Goal: Task Accomplishment & Management: Use online tool/utility

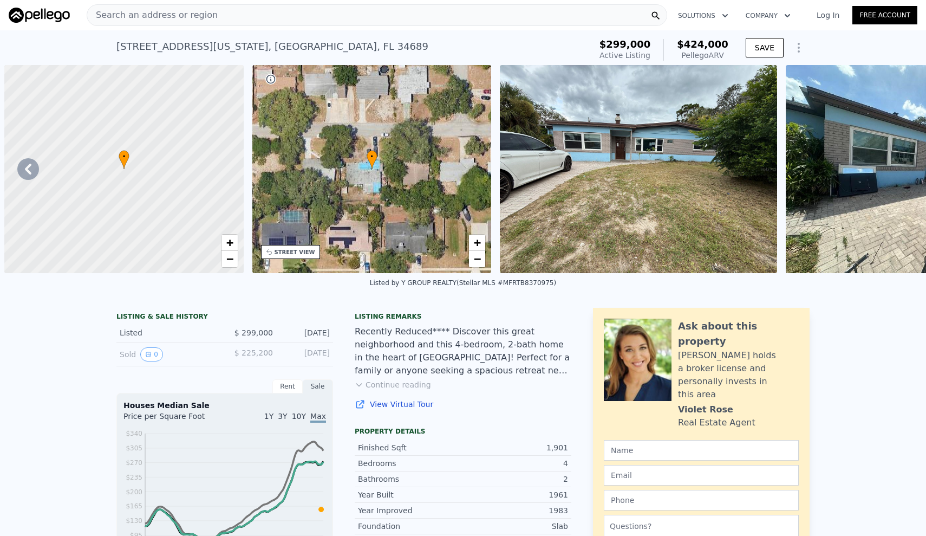
scroll to position [0, 3270]
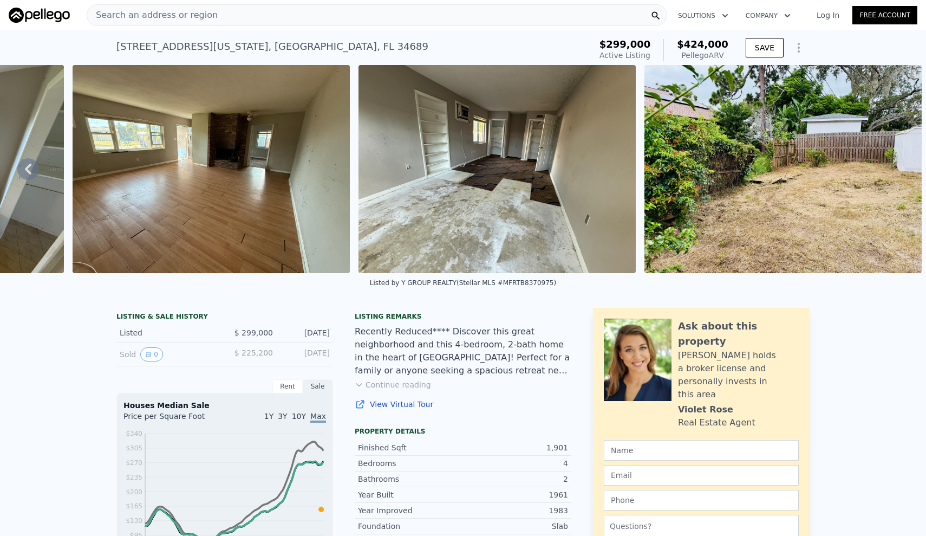
click at [179, 17] on span "Search an address or region" at bounding box center [152, 15] width 131 height 13
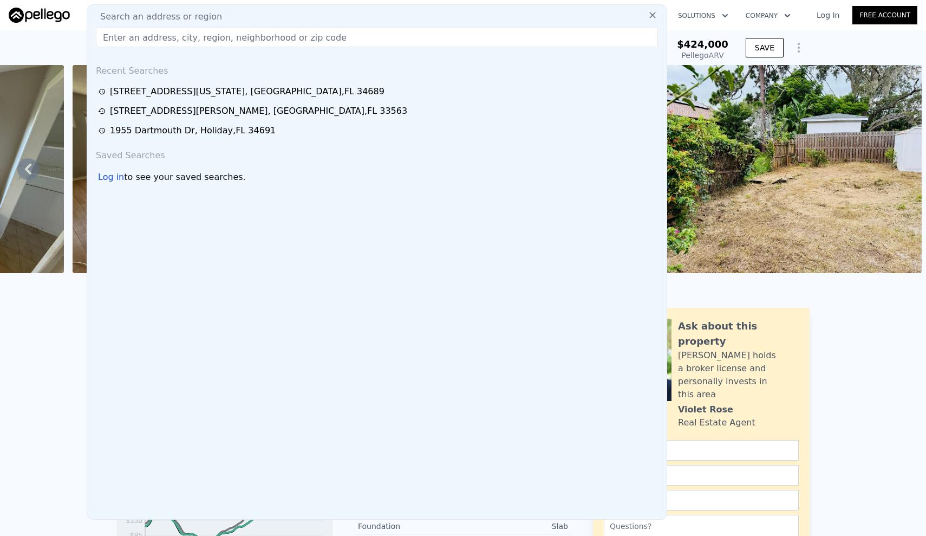
type input "[STREET_ADDRESS]"
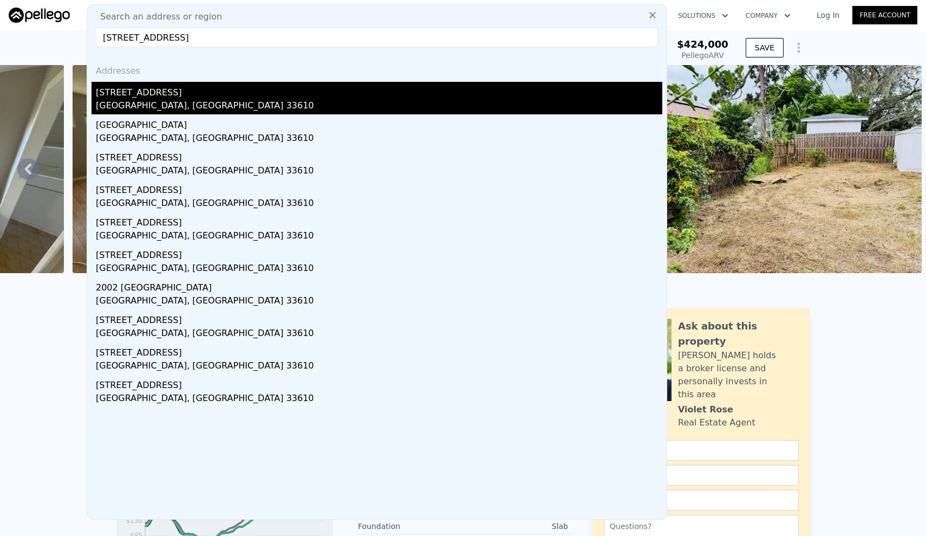
click at [144, 102] on div "[GEOGRAPHIC_DATA], [GEOGRAPHIC_DATA] 33610" at bounding box center [379, 106] width 567 height 15
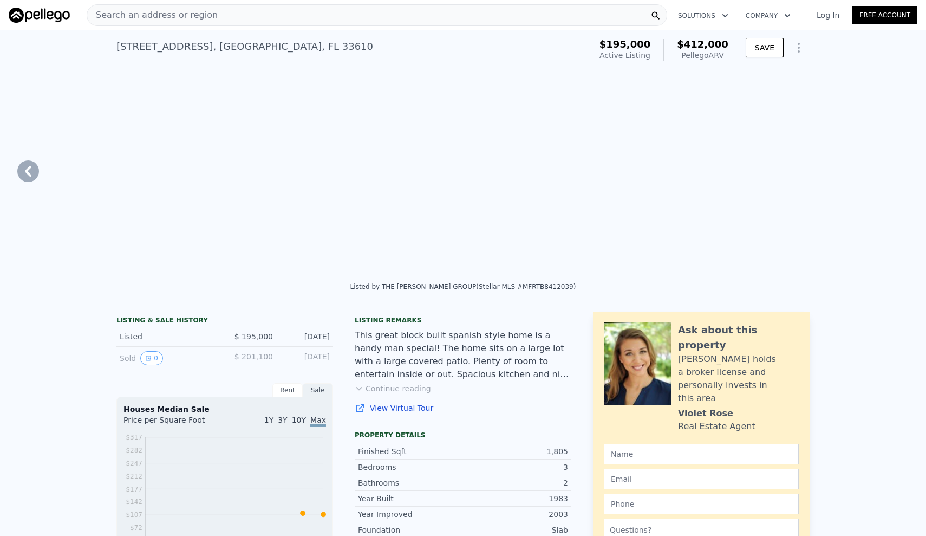
type input "$ 412,000"
type input "4"
type input "3"
type input "5"
type input "1"
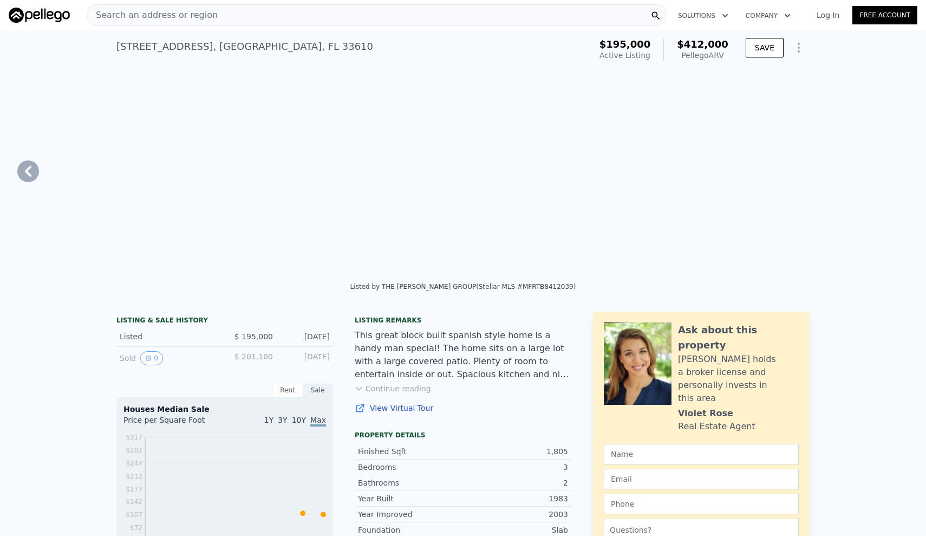
type input "2.5"
type input "1369"
type input "2100"
type input "4736"
type input "7950"
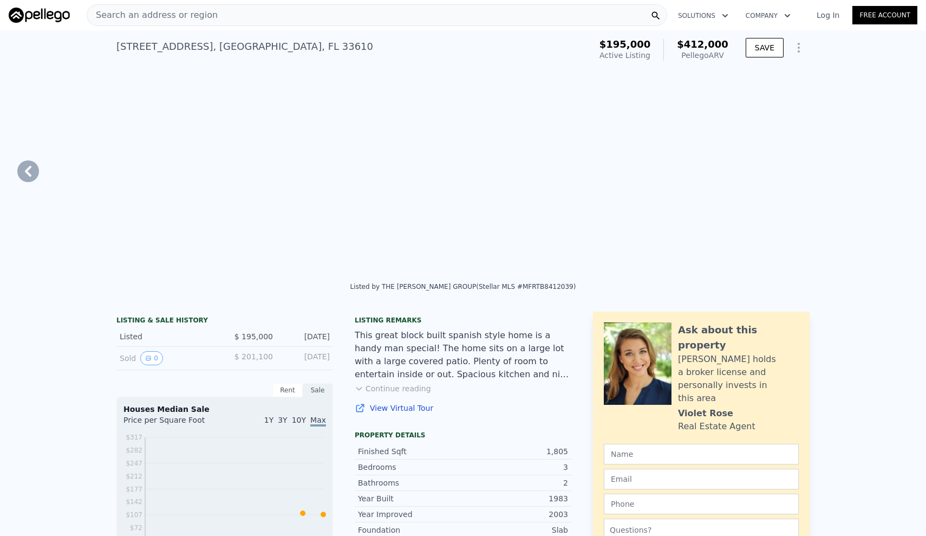
type input "$ 178,159"
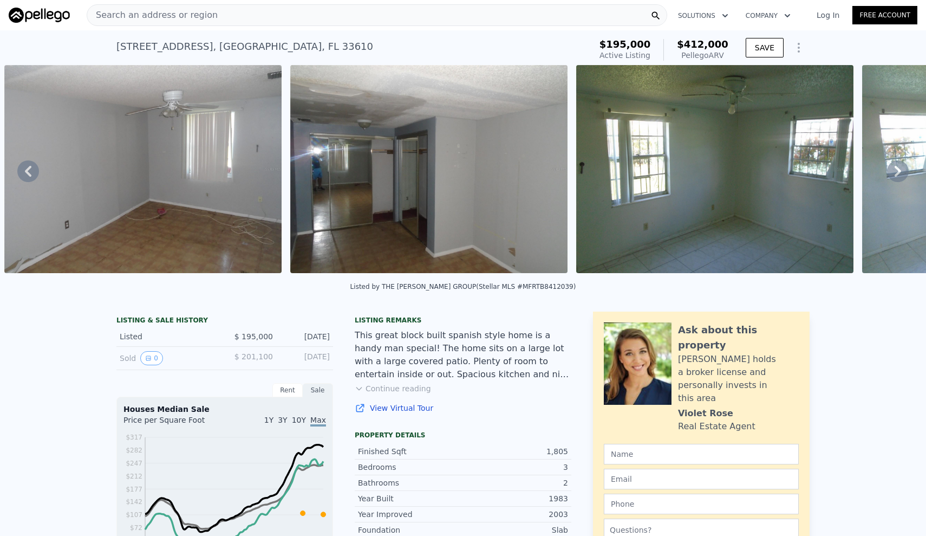
click at [337, 14] on div "Search an address or region" at bounding box center [377, 15] width 581 height 22
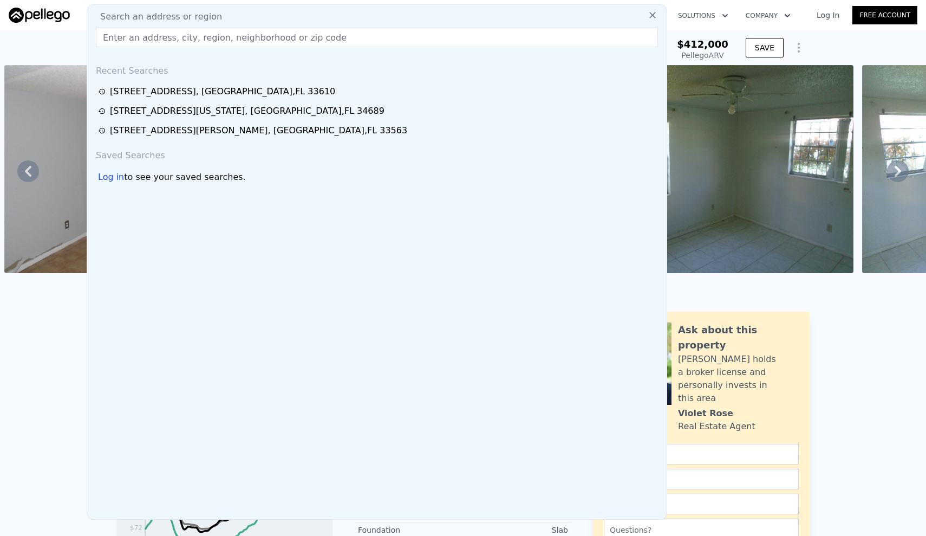
type input "[STREET_ADDRESS]"
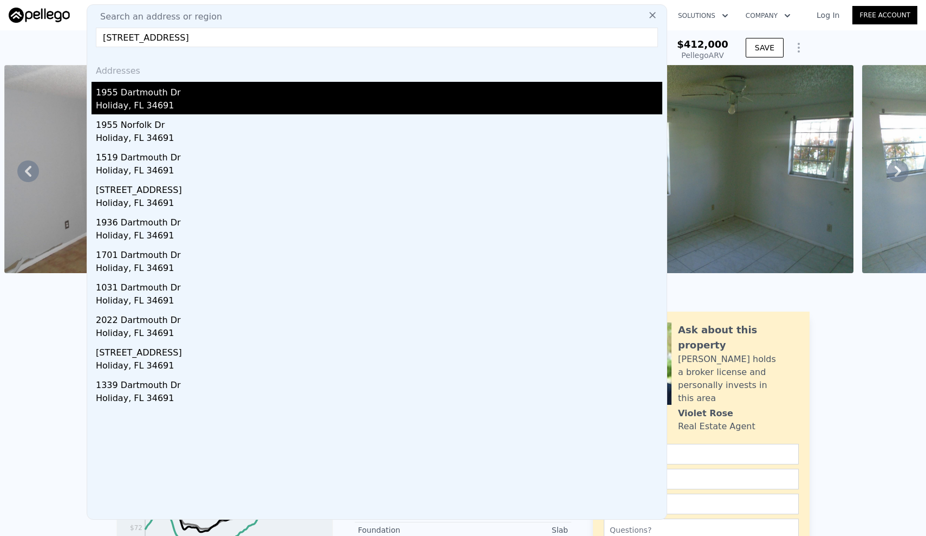
click at [178, 108] on div "Holiday, FL 34691" at bounding box center [379, 106] width 567 height 15
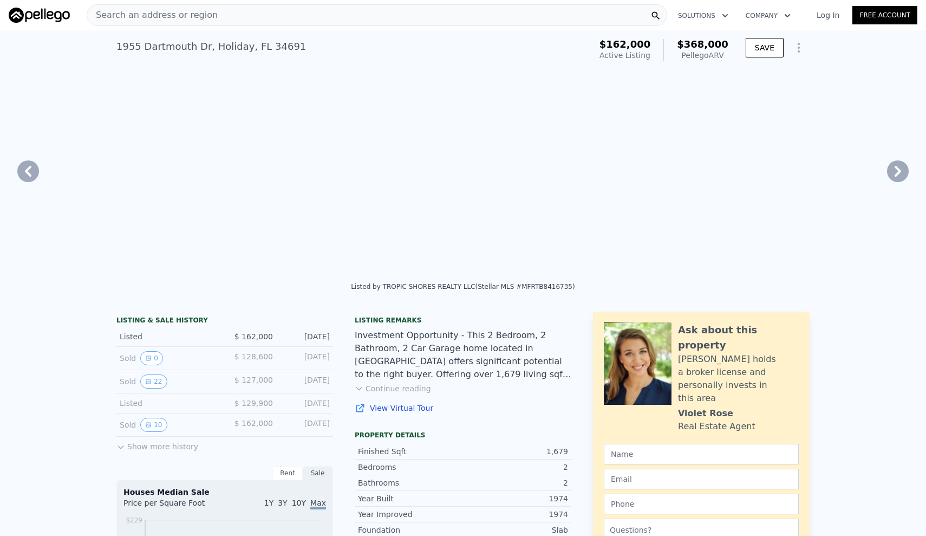
type input "$ 368,000"
type input "0"
type input "3"
type input "2"
type input "1237"
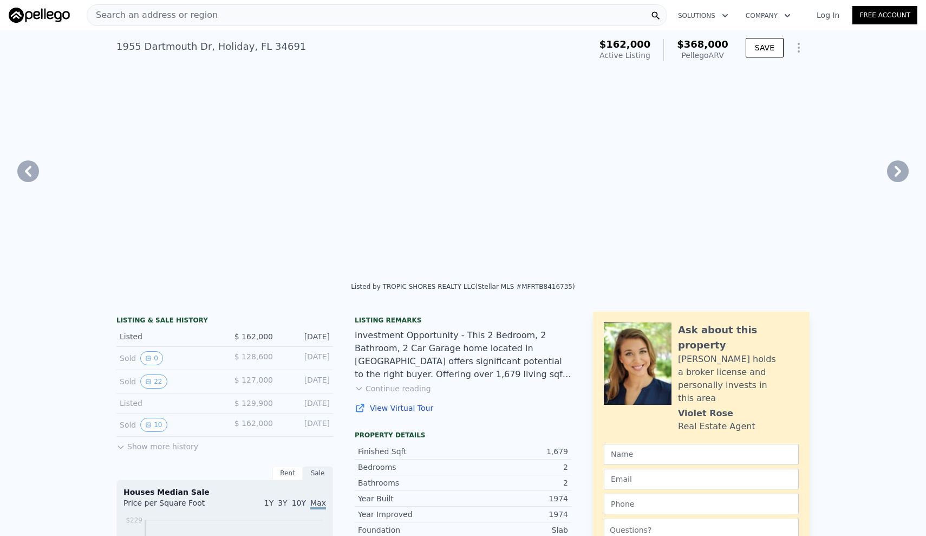
type input "2082"
type input "5100"
type input "7861"
type input "$ 171,701"
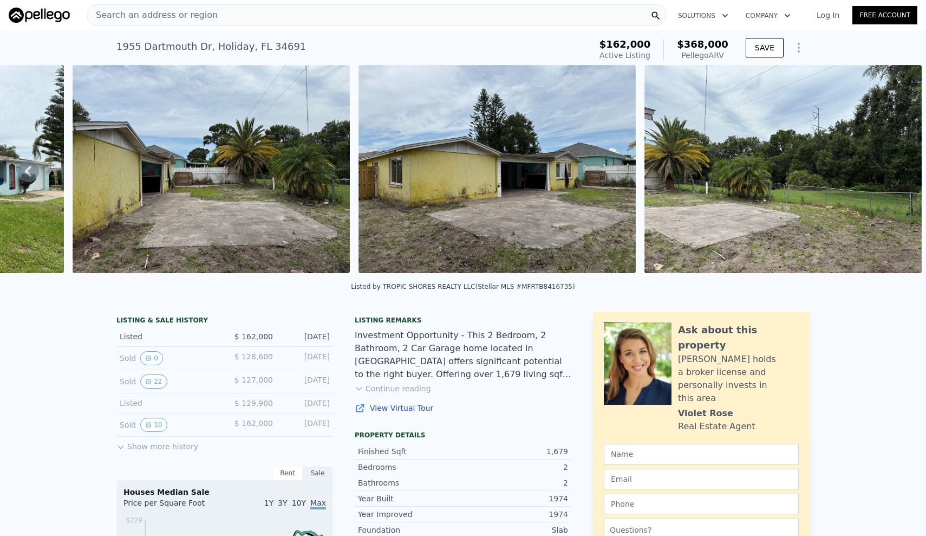
click at [150, 19] on span "Search an address or region" at bounding box center [152, 15] width 131 height 13
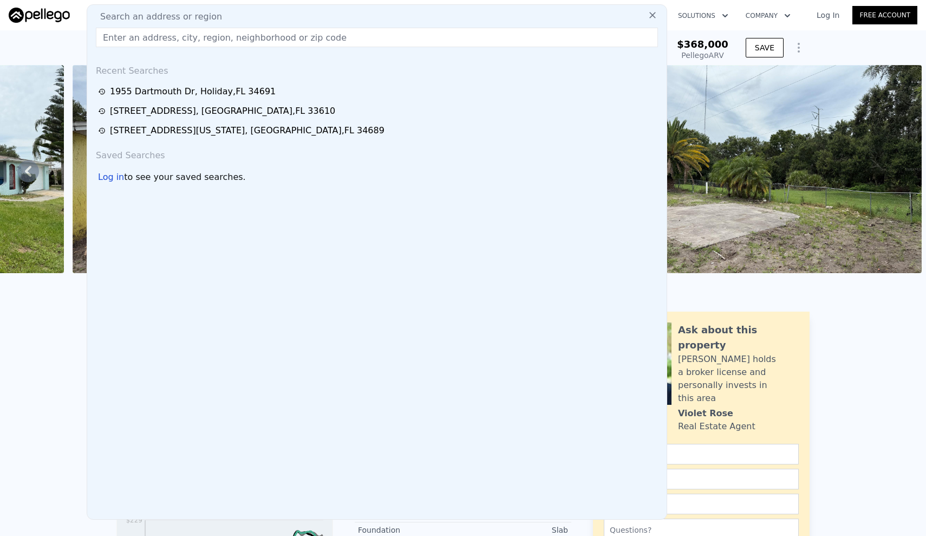
type input "[STREET_ADDRESS][PERSON_NAME]"
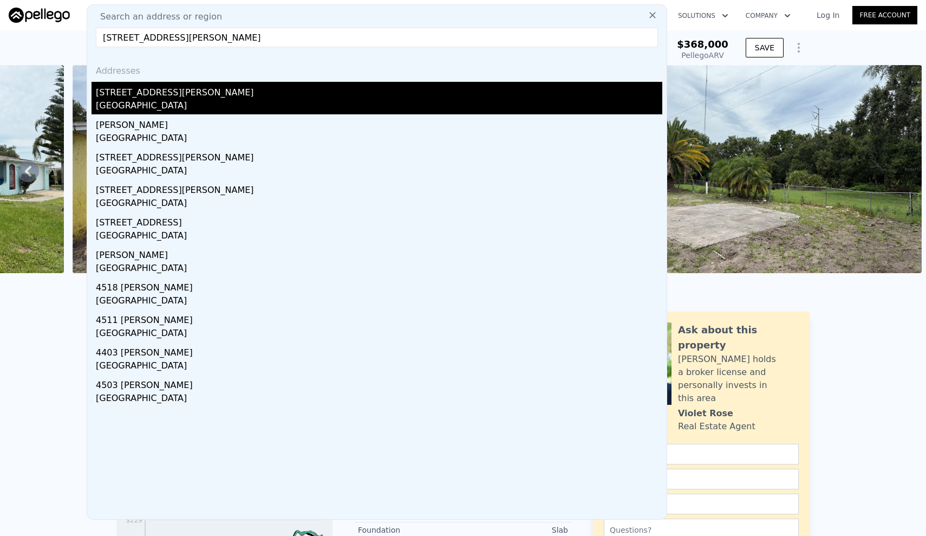
click at [122, 97] on div "[STREET_ADDRESS][PERSON_NAME]" at bounding box center [379, 90] width 567 height 17
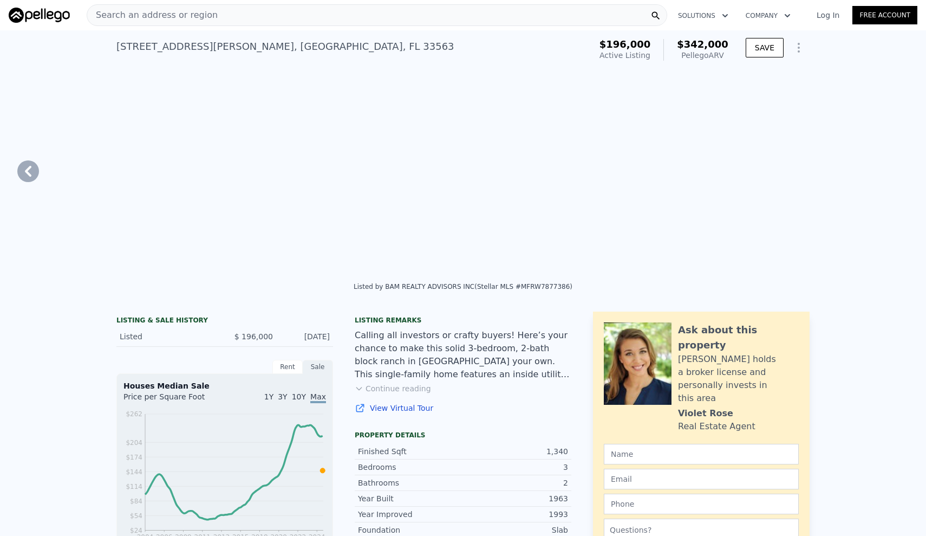
type input "$ 342,000"
type input "3"
type input "4"
type input "2.5"
type input "1164"
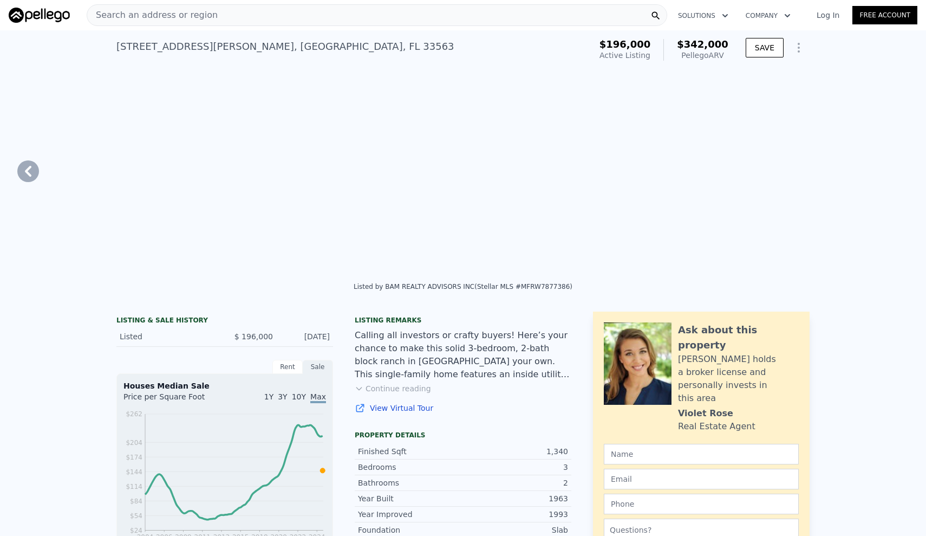
type input "1620"
type input "4650"
type input "14000"
type input "$ 113,192"
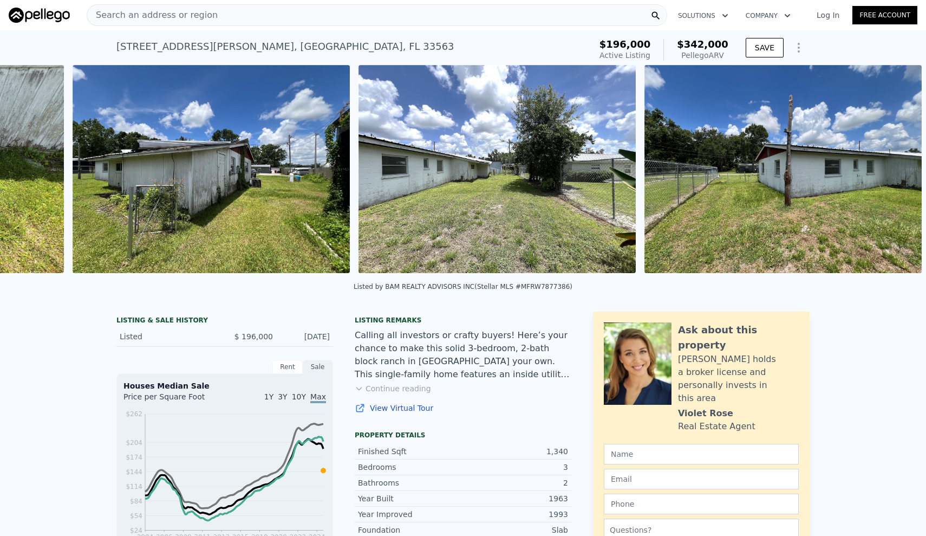
scroll to position [0, 2315]
click at [121, 14] on span "Search an address or region" at bounding box center [152, 15] width 131 height 13
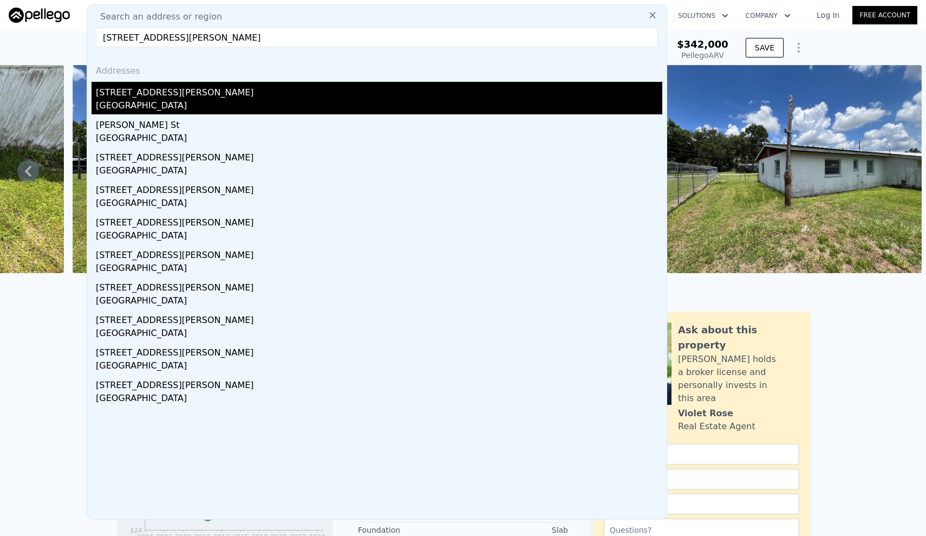
type input "[STREET_ADDRESS][PERSON_NAME]"
click at [140, 87] on div "[STREET_ADDRESS][PERSON_NAME]" at bounding box center [379, 90] width 567 height 17
